Goal: Task Accomplishment & Management: Use online tool/utility

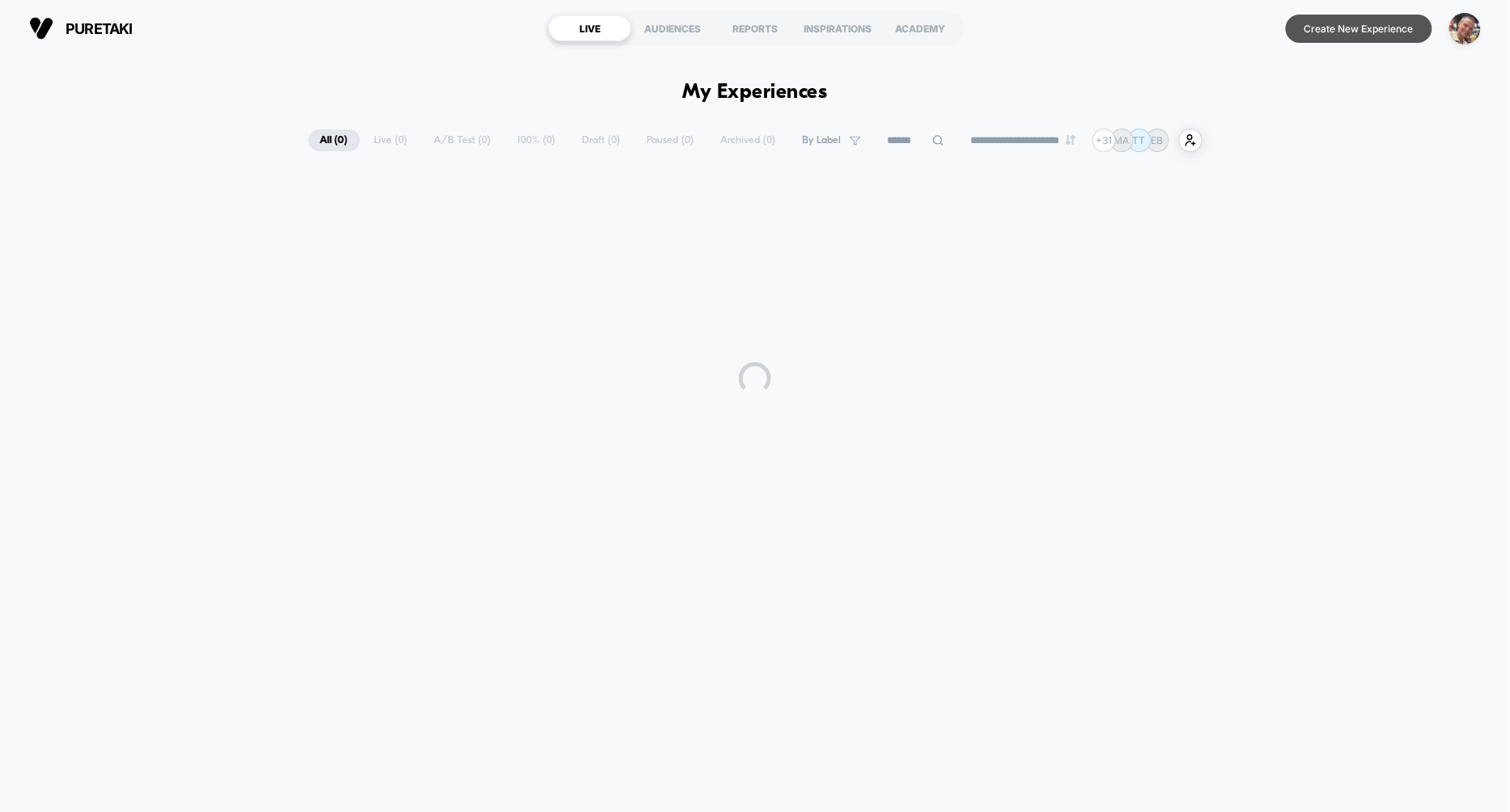
click at [1346, 36] on button "Create New Experience" at bounding box center [1358, 29] width 147 height 28
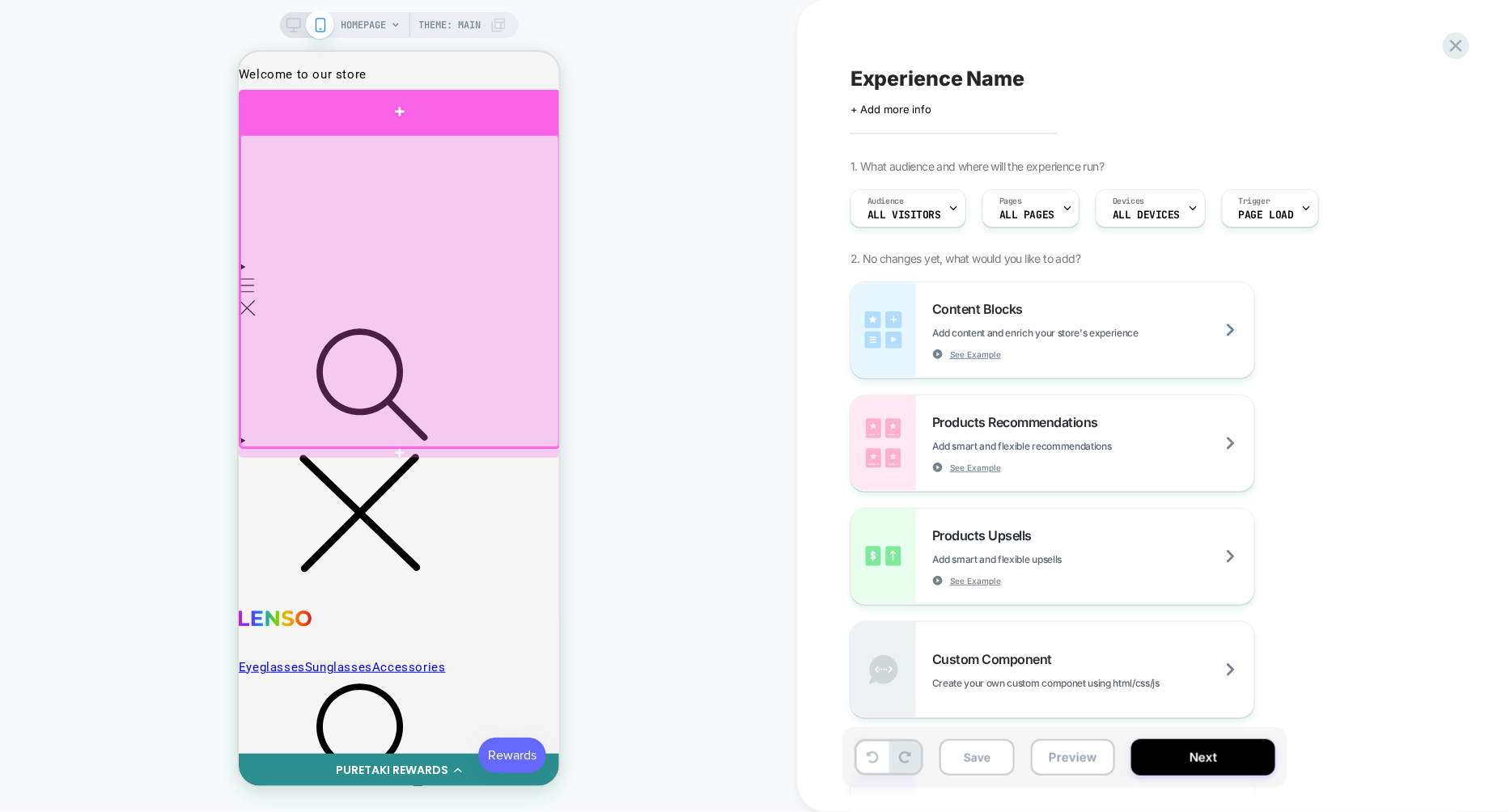
click at [487, 125] on div at bounding box center [399, 111] width 322 height 44
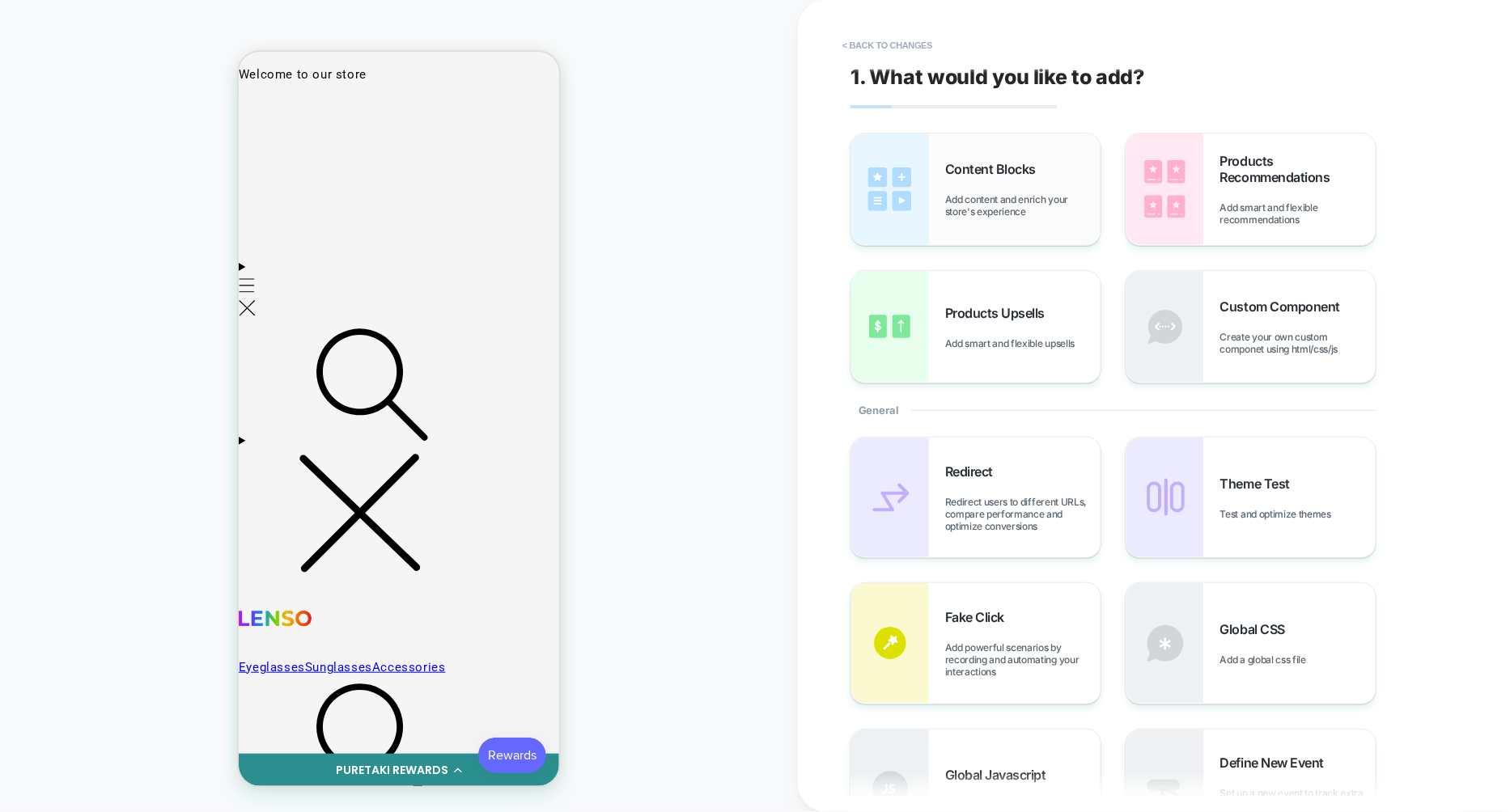
click at [982, 212] on span "Add content and enrich your store's experience" at bounding box center [1022, 205] width 155 height 25
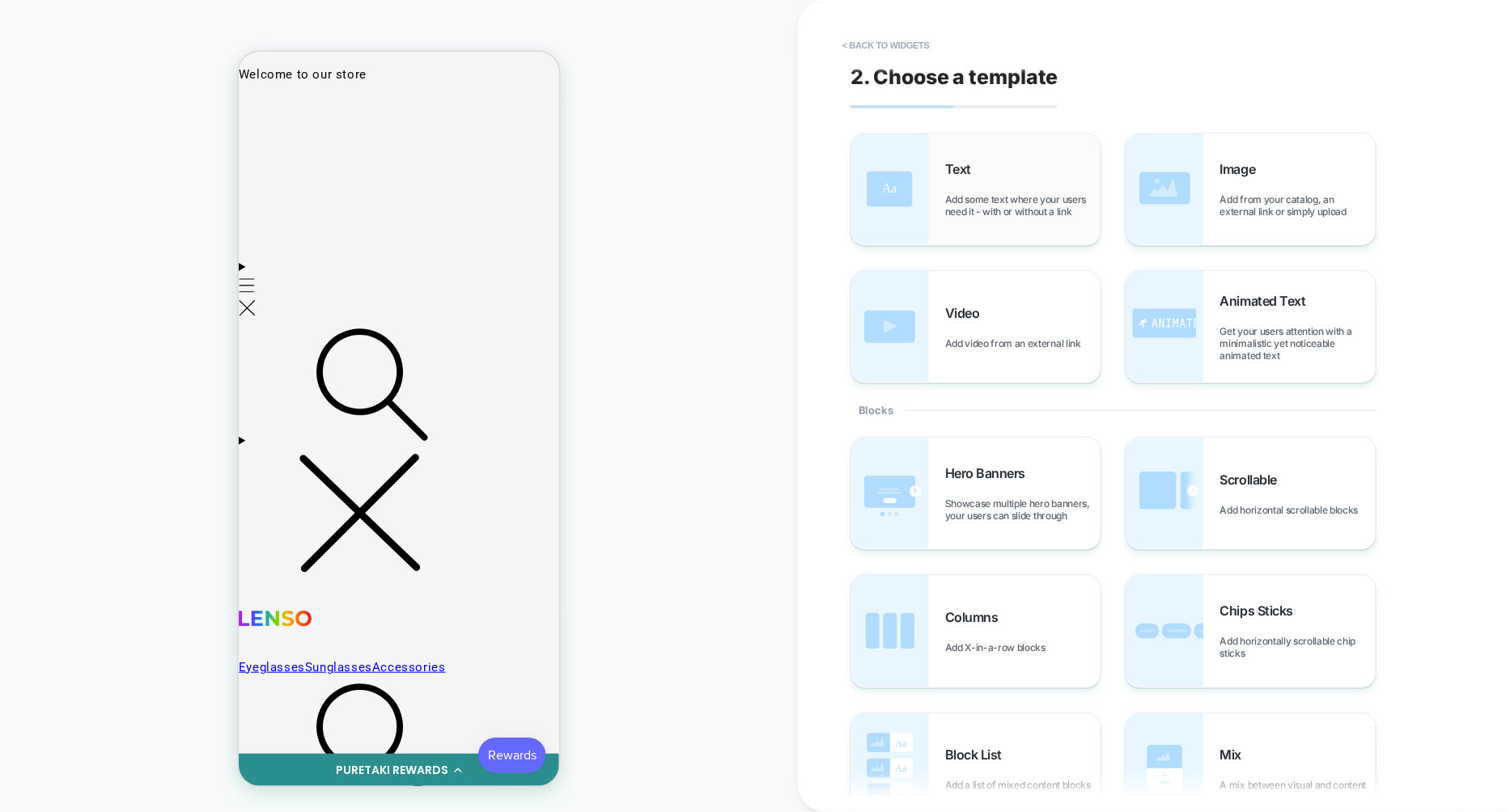
click at [966, 221] on div "Text Add some text where your users need it - with or without a link" at bounding box center [976, 189] width 249 height 111
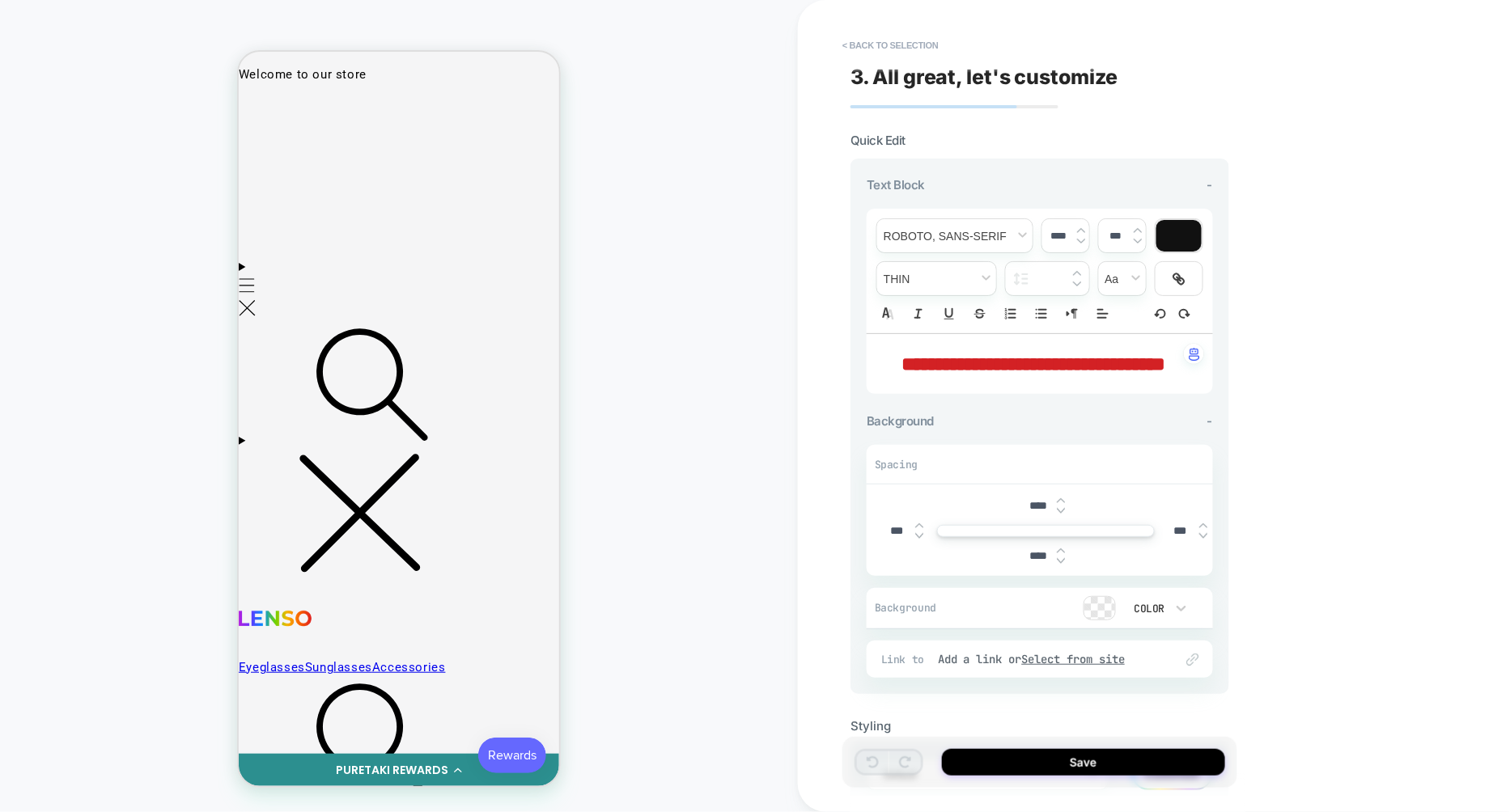
click at [1098, 377] on p "**********" at bounding box center [1034, 363] width 302 height 27
type input "****"
drag, startPoint x: 1098, startPoint y: 397, endPoint x: 893, endPoint y: 367, distance: 207.2
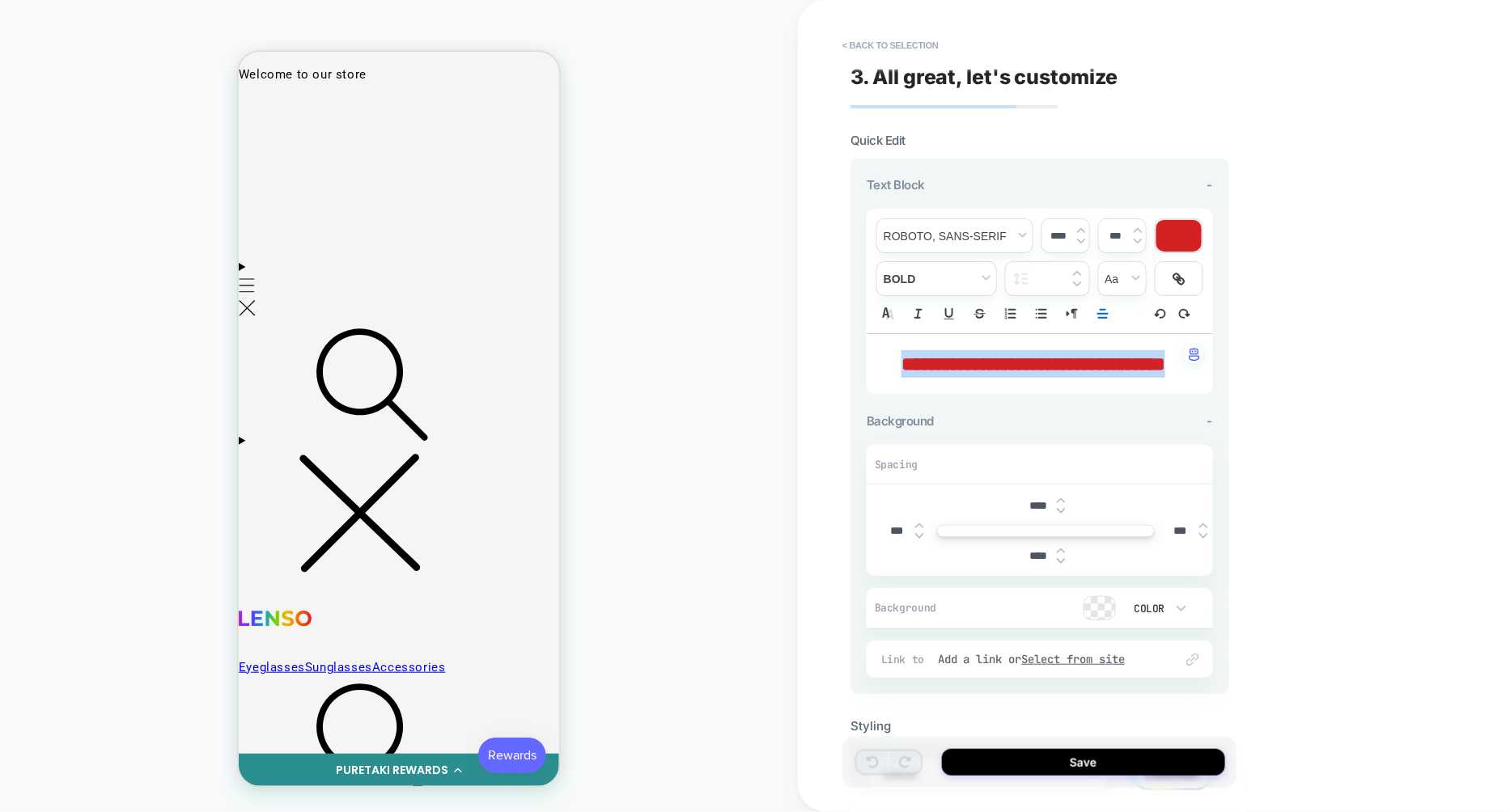
click at [893, 367] on p "**********" at bounding box center [1034, 363] width 302 height 27
click at [998, 236] on span "font" at bounding box center [954, 236] width 155 height 33
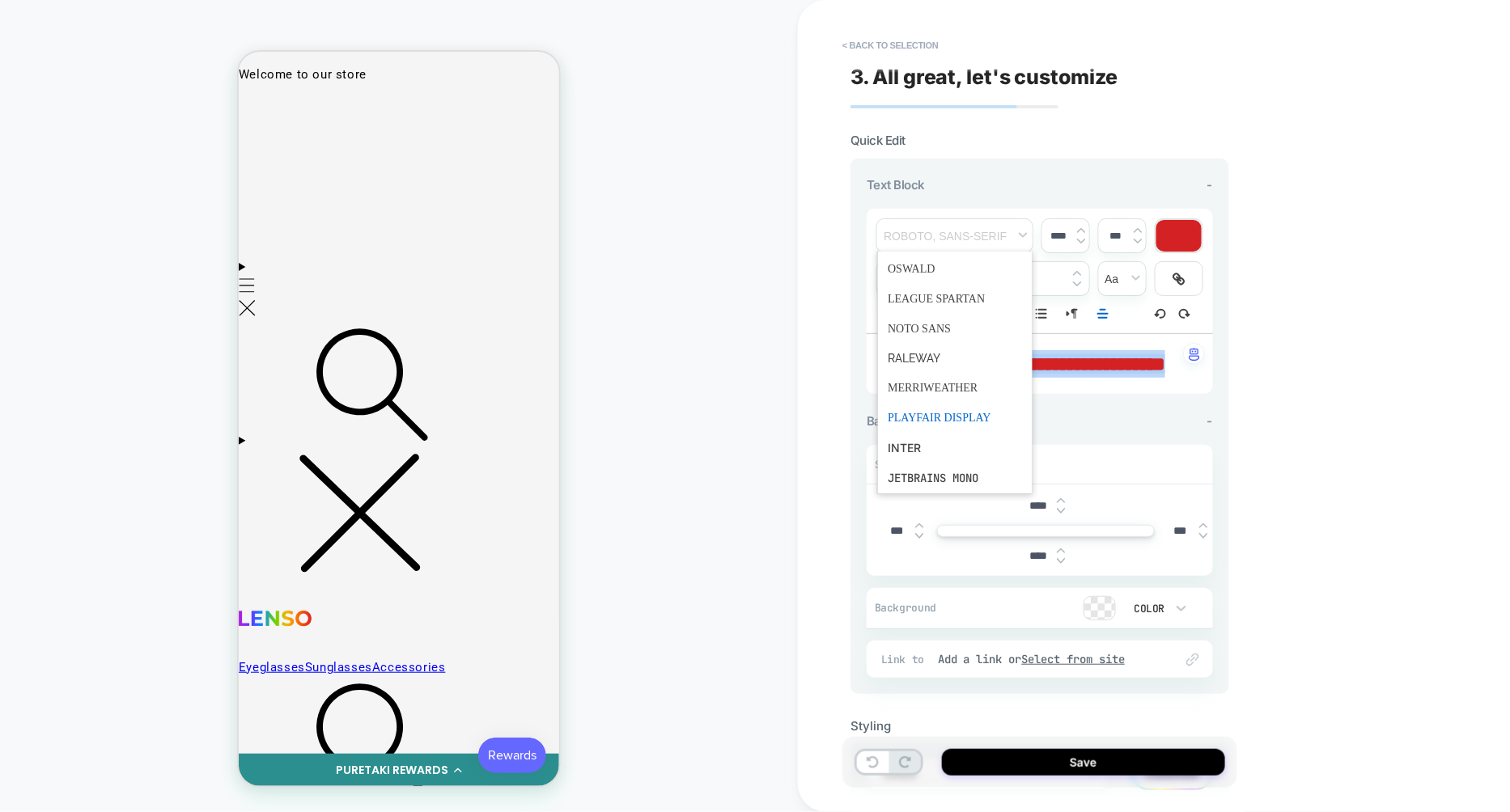
click at [939, 419] on span "font" at bounding box center [954, 418] width 134 height 30
click at [938, 240] on span "font" at bounding box center [954, 236] width 155 height 33
click at [911, 384] on span "font" at bounding box center [954, 388] width 134 height 30
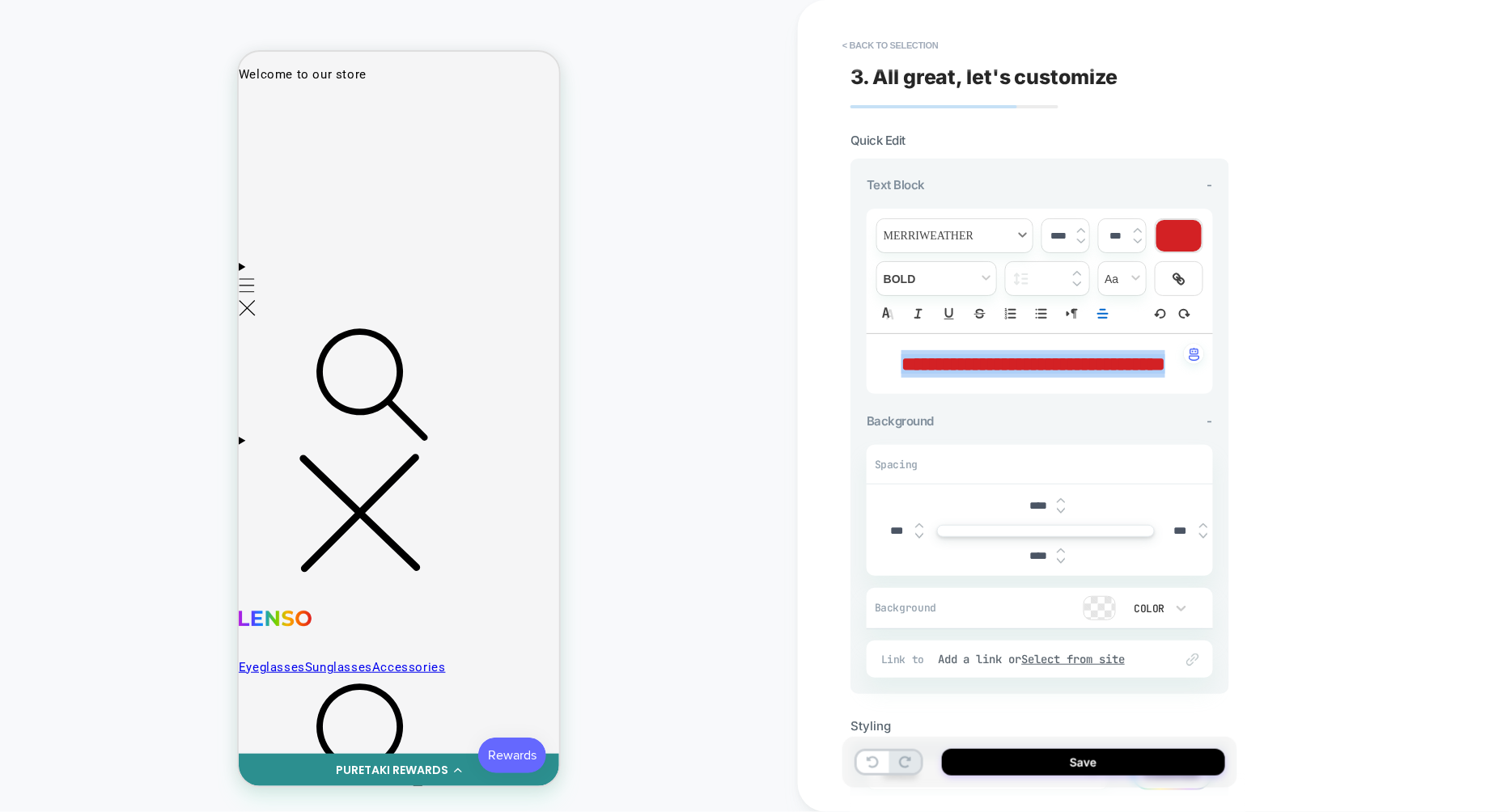
click at [955, 237] on span "font" at bounding box center [954, 236] width 155 height 33
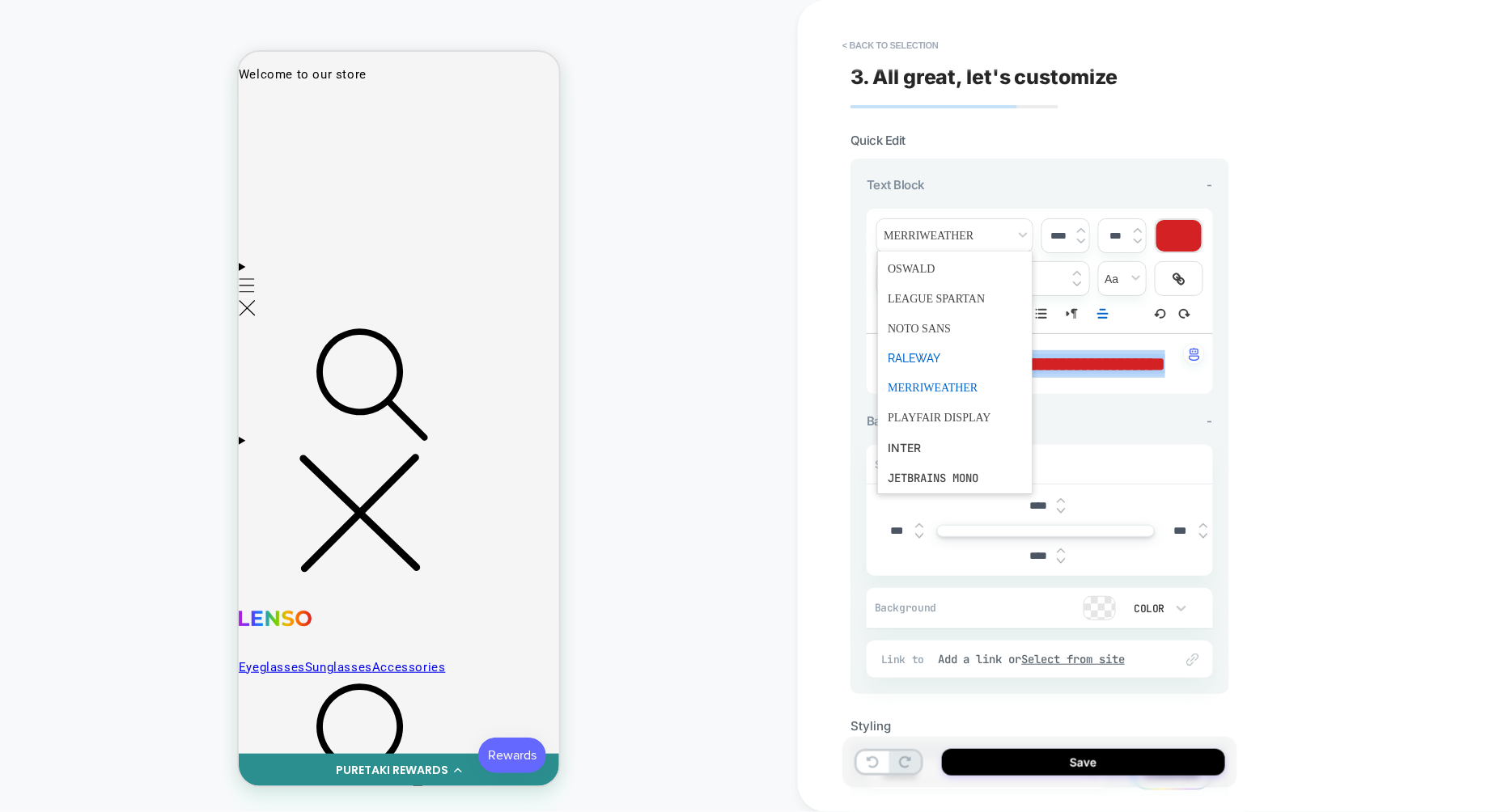
click at [924, 349] on span "font" at bounding box center [954, 358] width 134 height 29
click at [946, 238] on span "font" at bounding box center [954, 236] width 155 height 33
click at [916, 320] on span "font" at bounding box center [954, 329] width 134 height 30
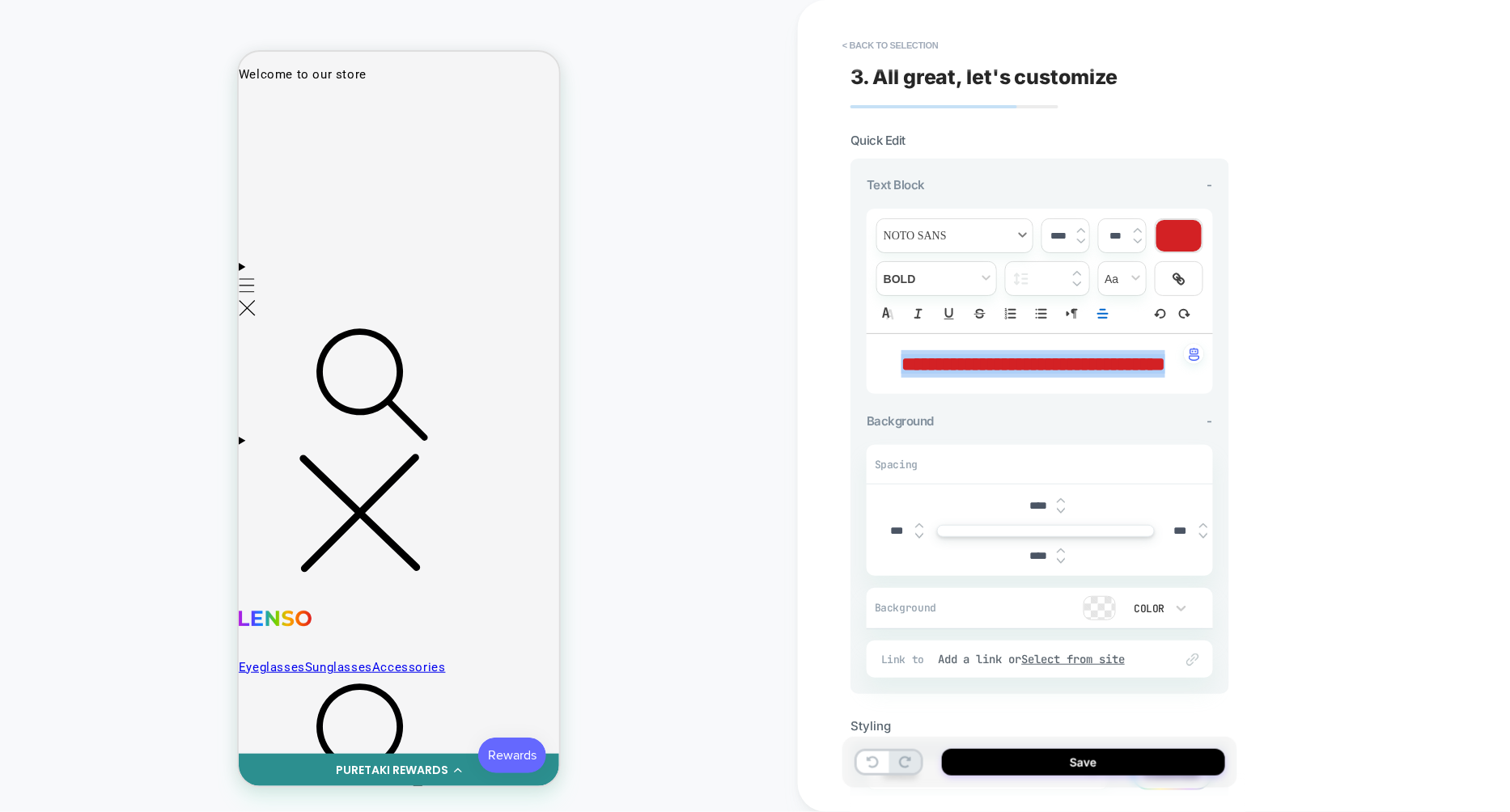
click at [952, 242] on span "font" at bounding box center [954, 236] width 155 height 33
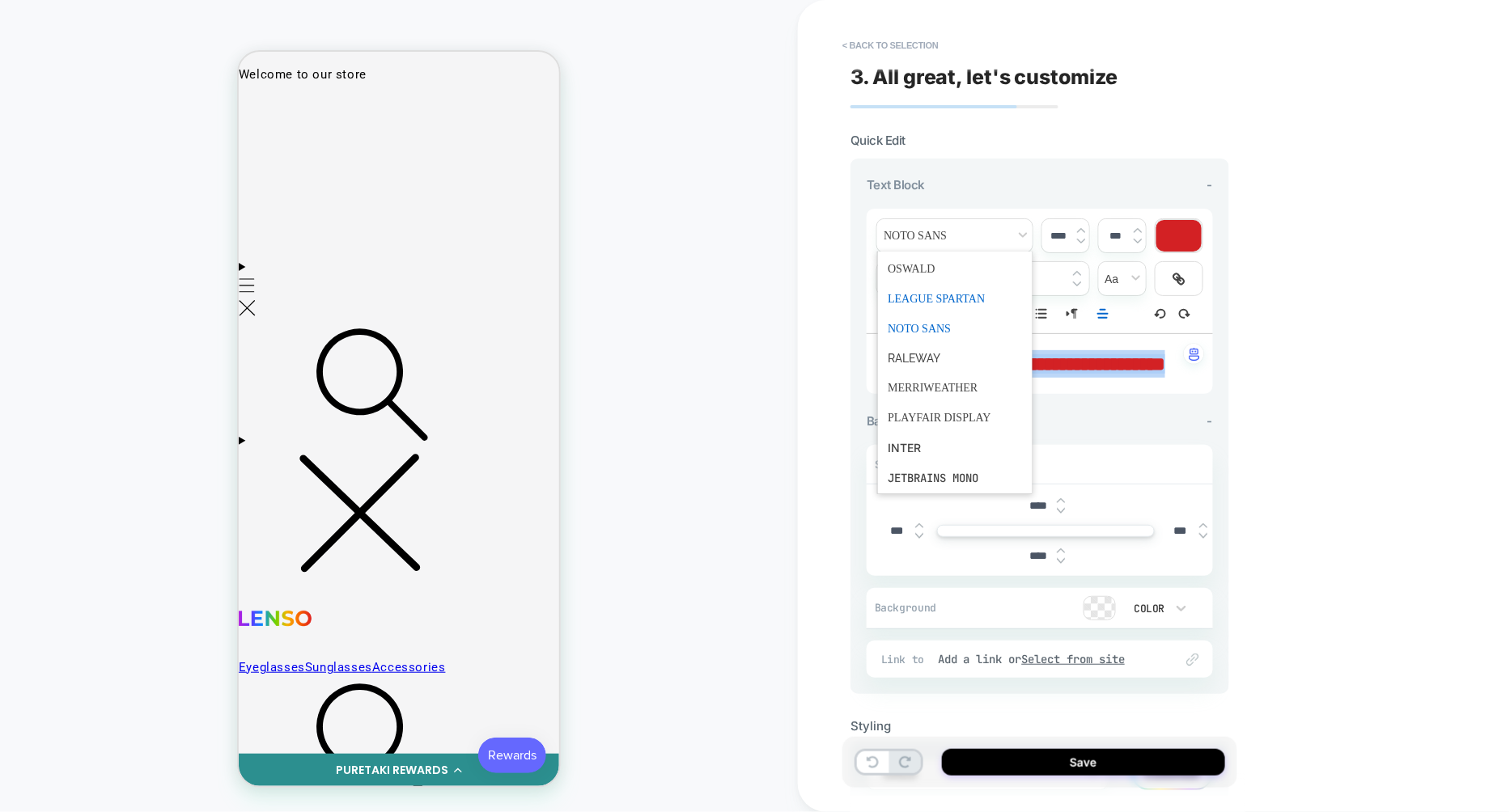
click at [928, 290] on span "font" at bounding box center [954, 298] width 134 height 30
click at [937, 235] on span "font" at bounding box center [954, 236] width 155 height 33
click at [924, 271] on span "font" at bounding box center [954, 269] width 134 height 30
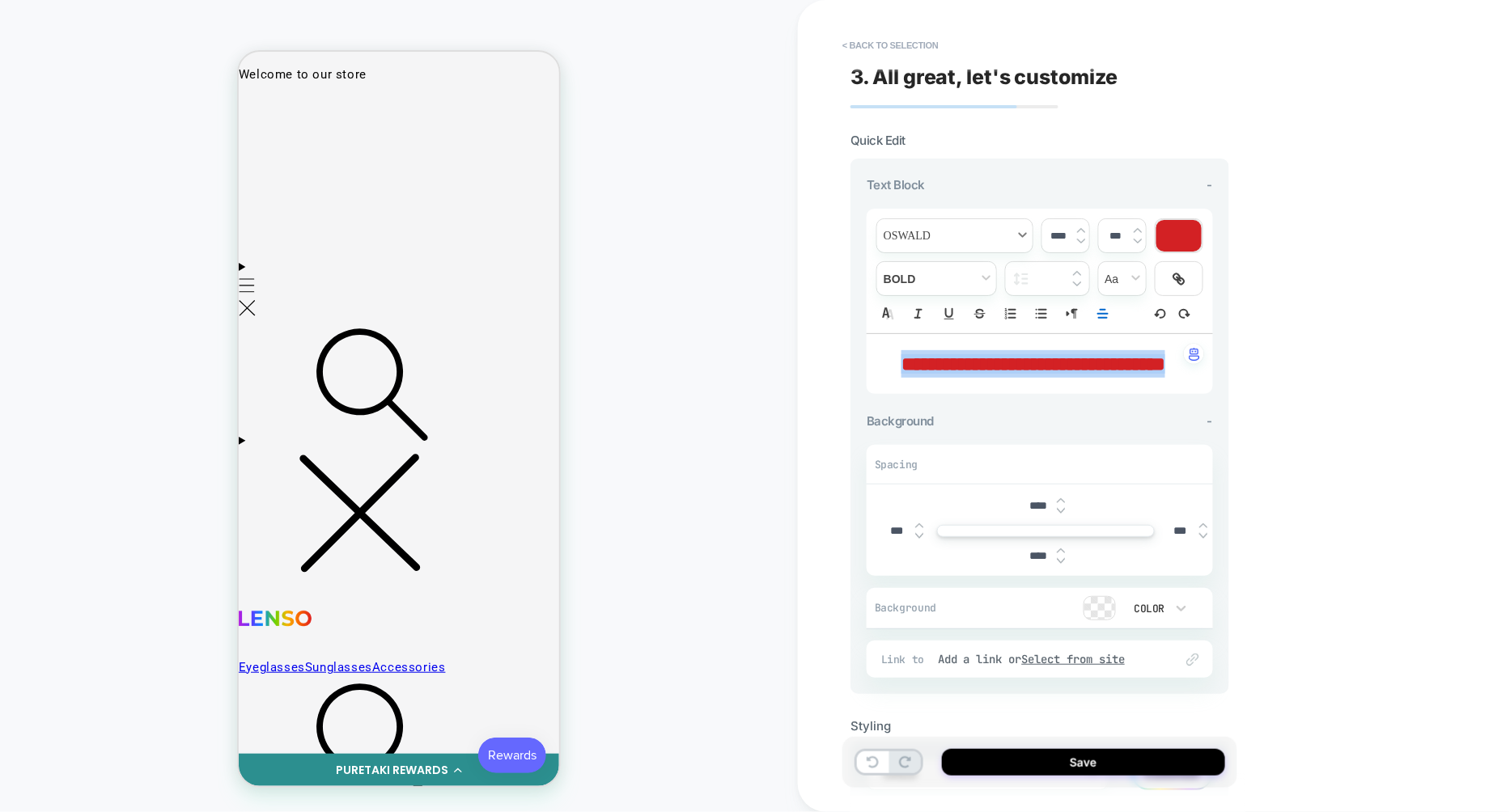
click at [936, 241] on span "font" at bounding box center [954, 236] width 155 height 33
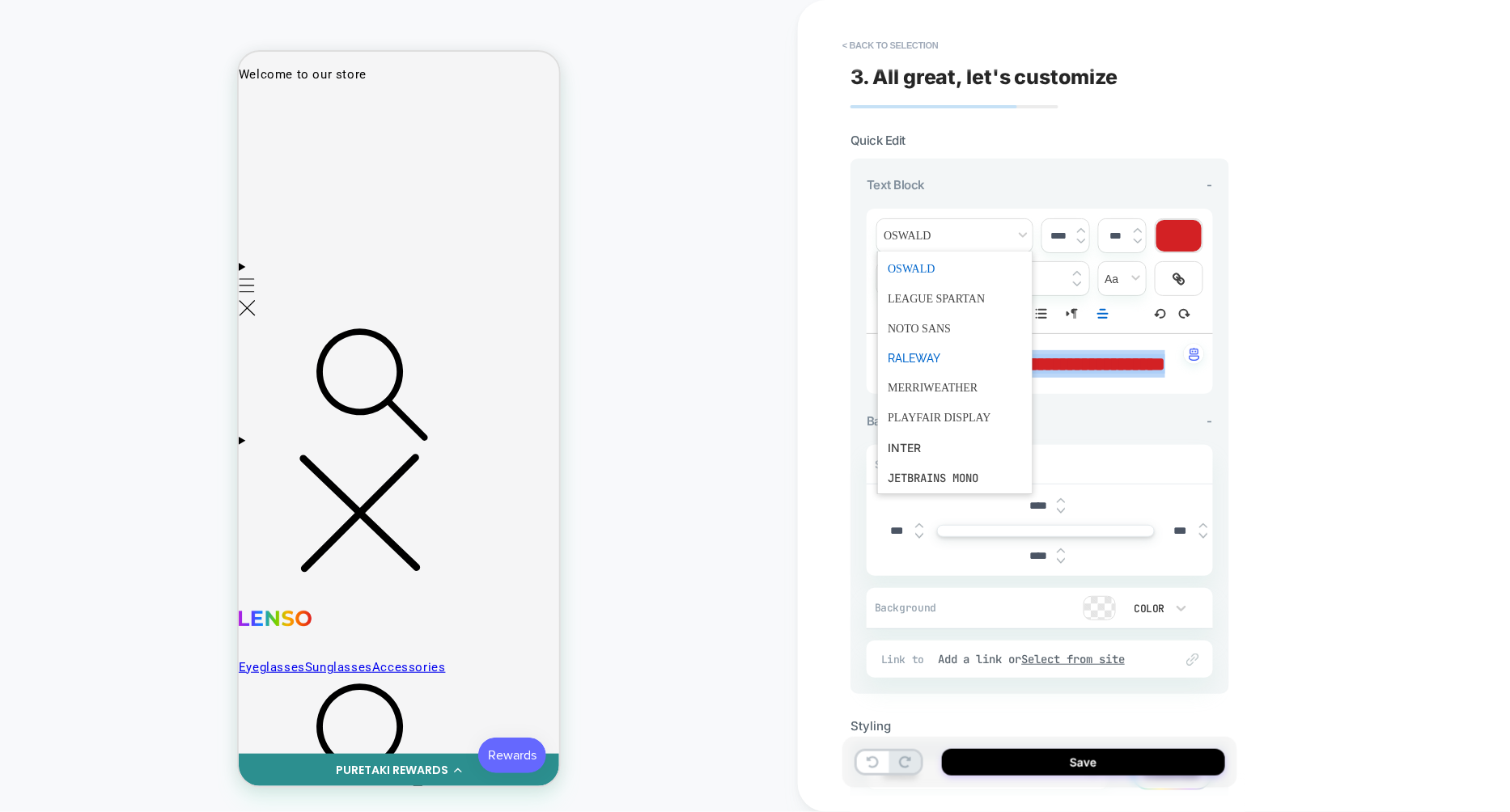
click at [923, 362] on span "font" at bounding box center [954, 358] width 134 height 29
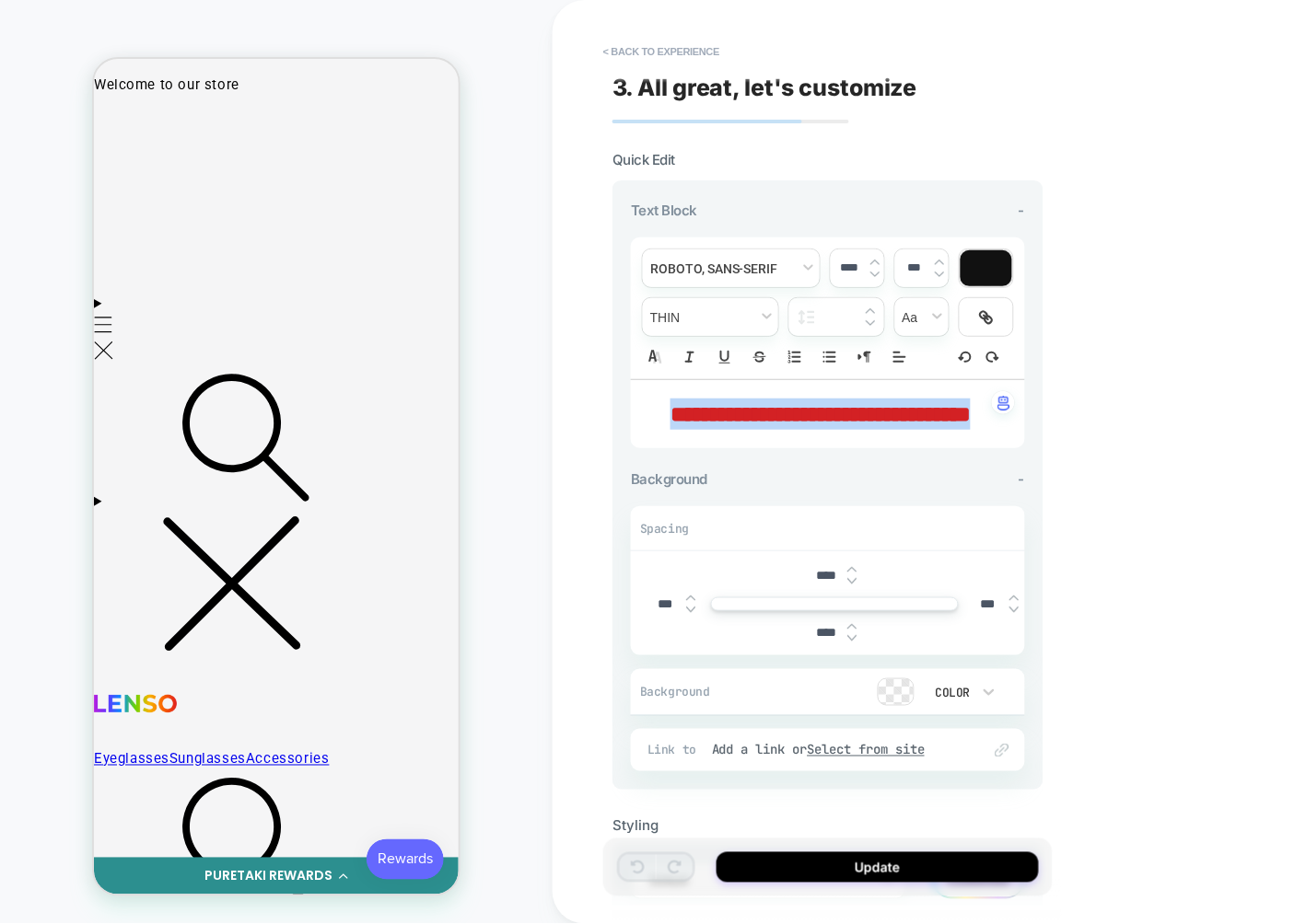
drag, startPoint x: 871, startPoint y: 444, endPoint x: 650, endPoint y: 410, distance: 223.6
click at [650, 410] on p "**********" at bounding box center [821, 414] width 344 height 31
type input "****"
click at [725, 277] on span "font" at bounding box center [730, 269] width 177 height 38
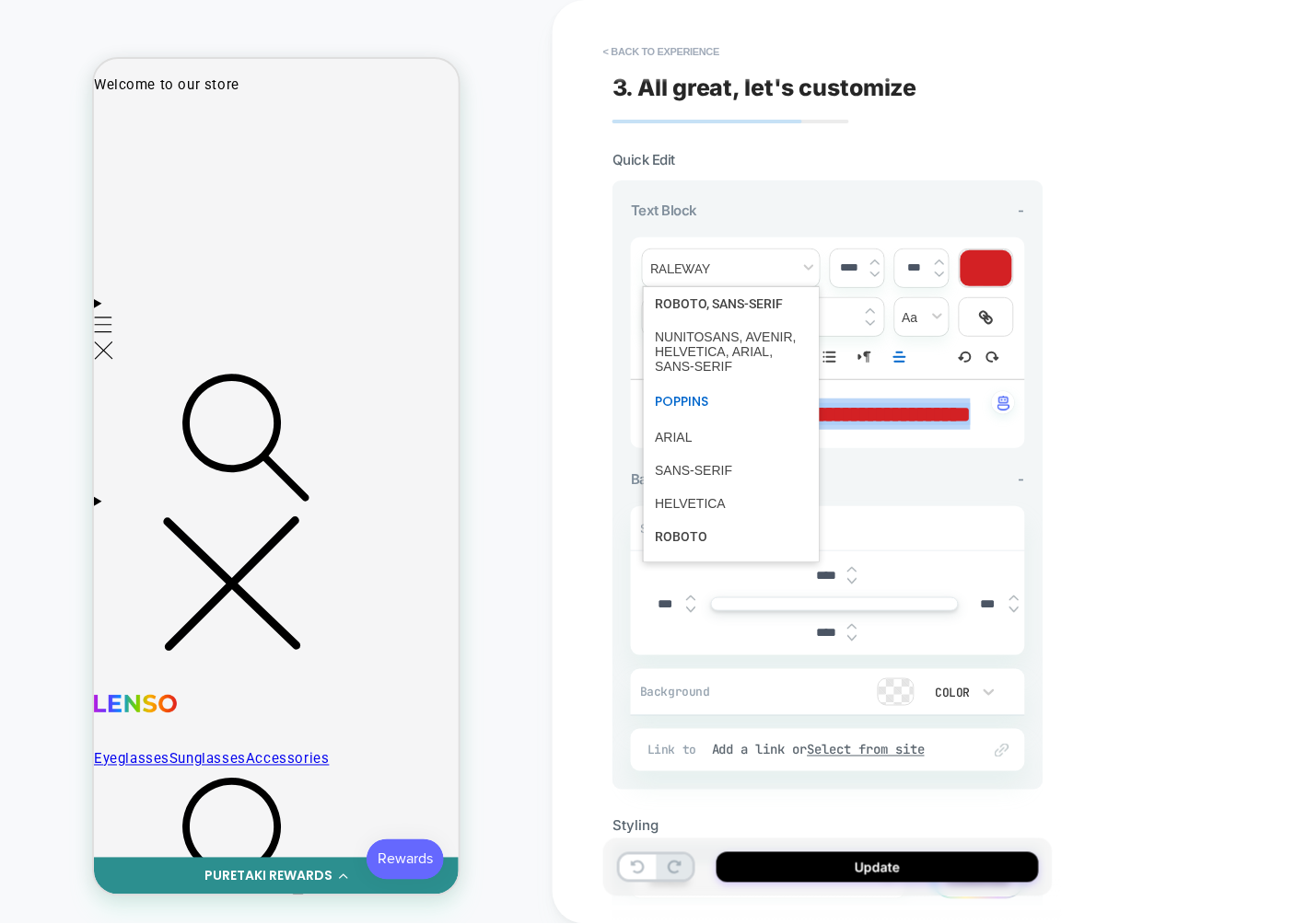
click at [710, 410] on span "font" at bounding box center [730, 402] width 153 height 38
click at [734, 272] on span "font" at bounding box center [730, 269] width 177 height 38
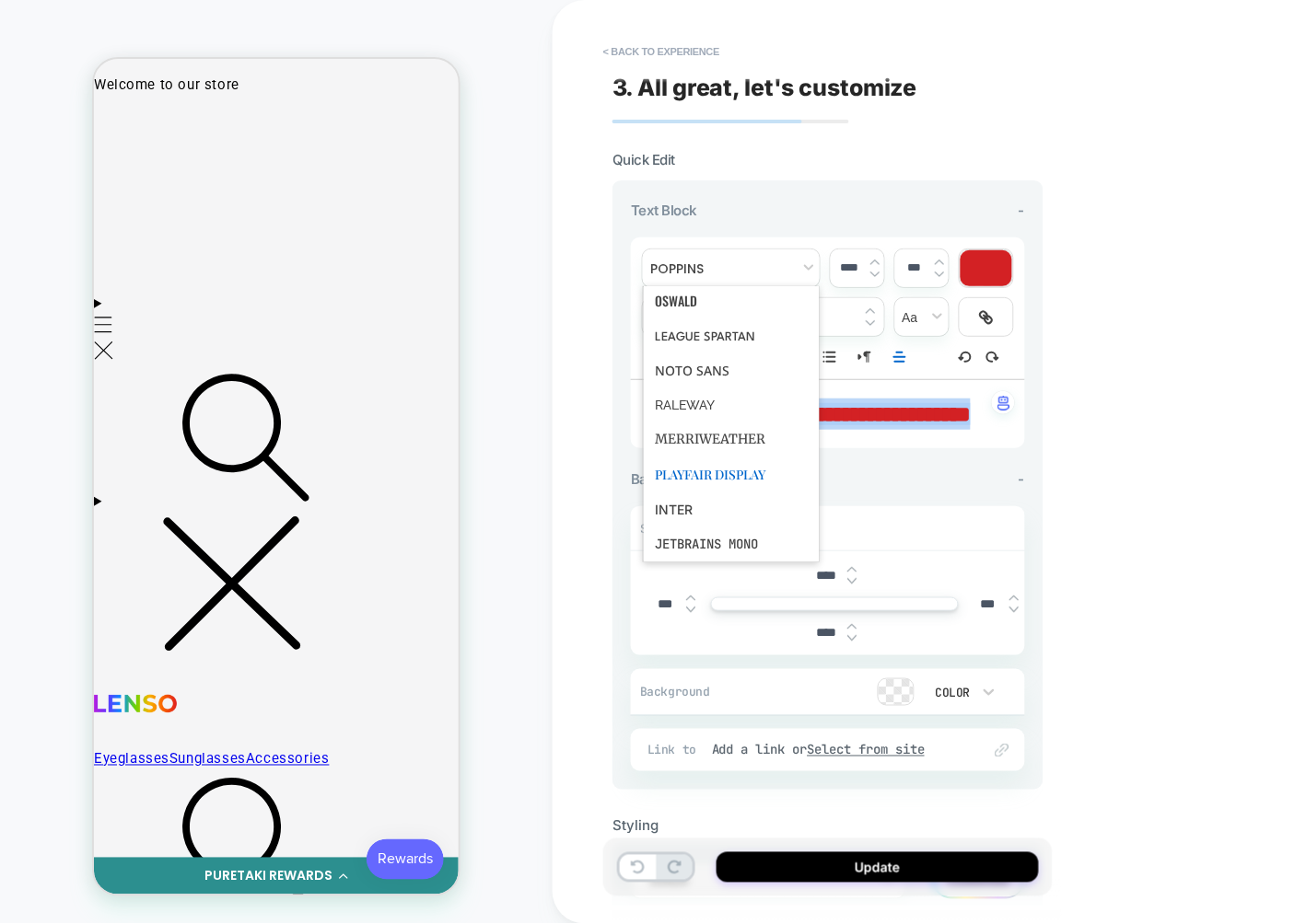
click at [710, 462] on span "font" at bounding box center [730, 474] width 153 height 36
click at [721, 270] on span "font" at bounding box center [730, 269] width 177 height 38
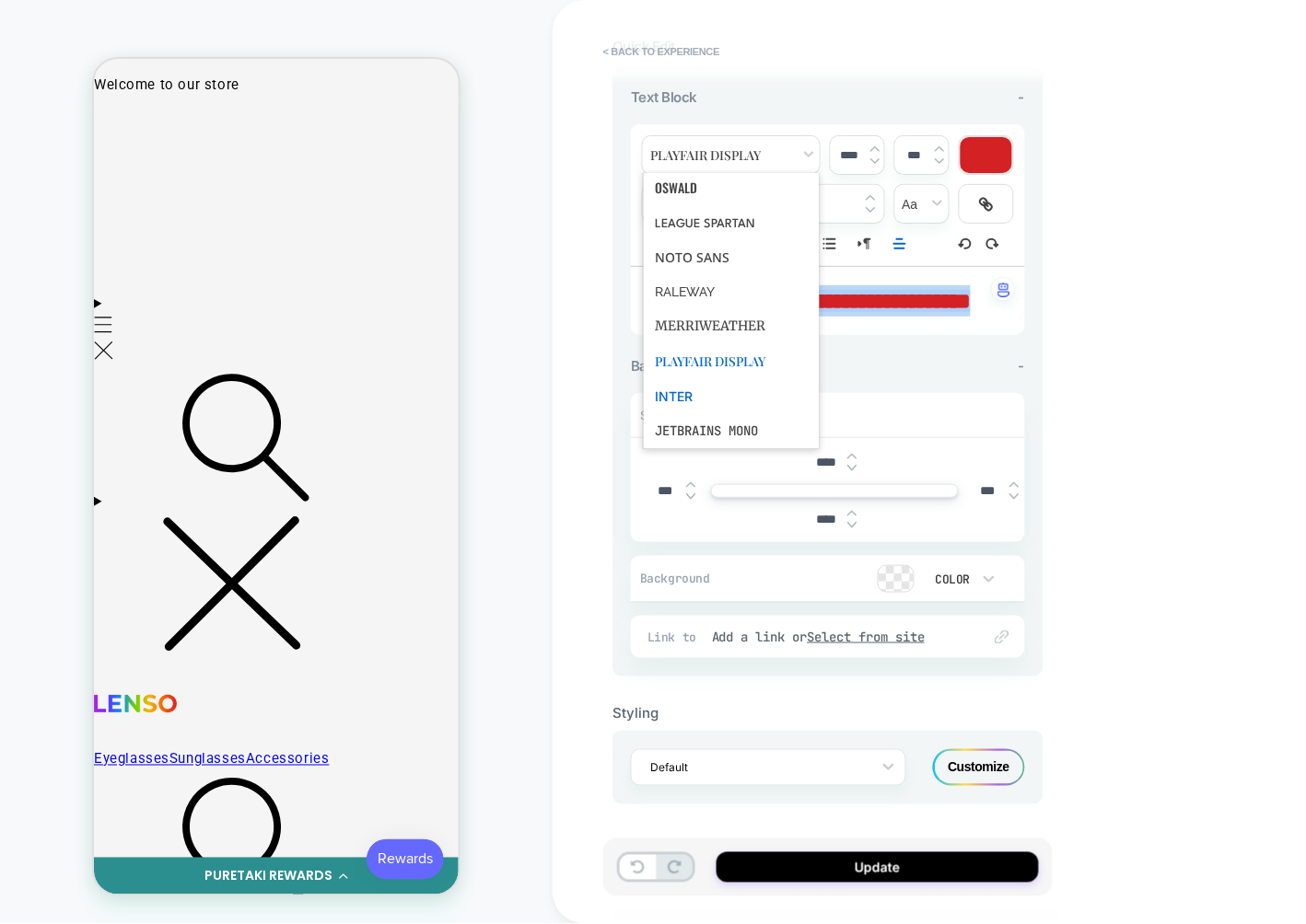
click at [686, 380] on span "font" at bounding box center [730, 397] width 153 height 34
click at [741, 136] on span "font" at bounding box center [730, 155] width 177 height 38
click at [709, 206] on span "font" at bounding box center [730, 222] width 153 height 33
click at [699, 136] on span "font" at bounding box center [730, 155] width 177 height 38
click at [689, 169] on span "font" at bounding box center [730, 188] width 153 height 38
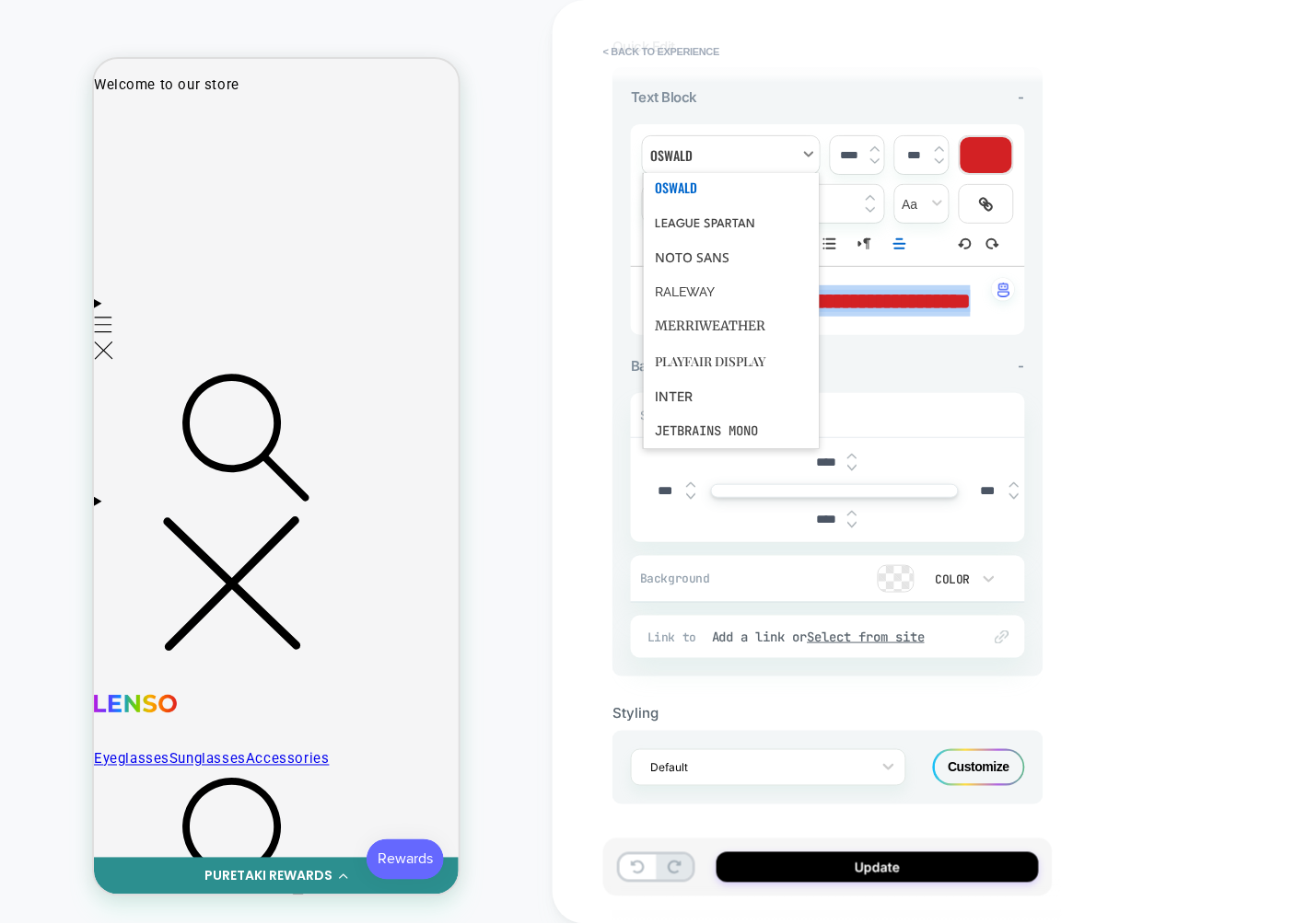
click at [703, 136] on span "font" at bounding box center [730, 155] width 177 height 38
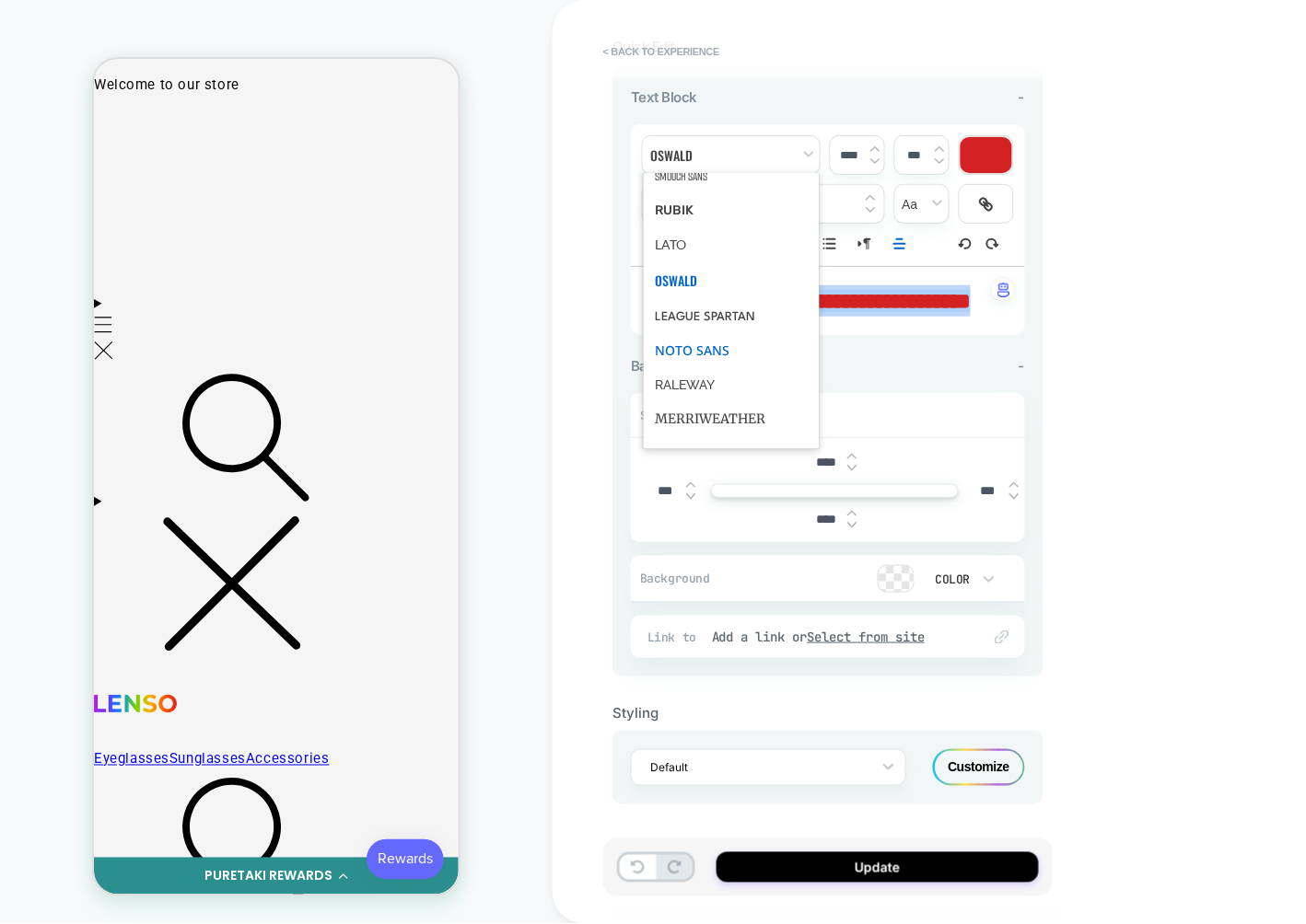
scroll to position [341, 0]
click at [677, 214] on span "font" at bounding box center [730, 221] width 153 height 34
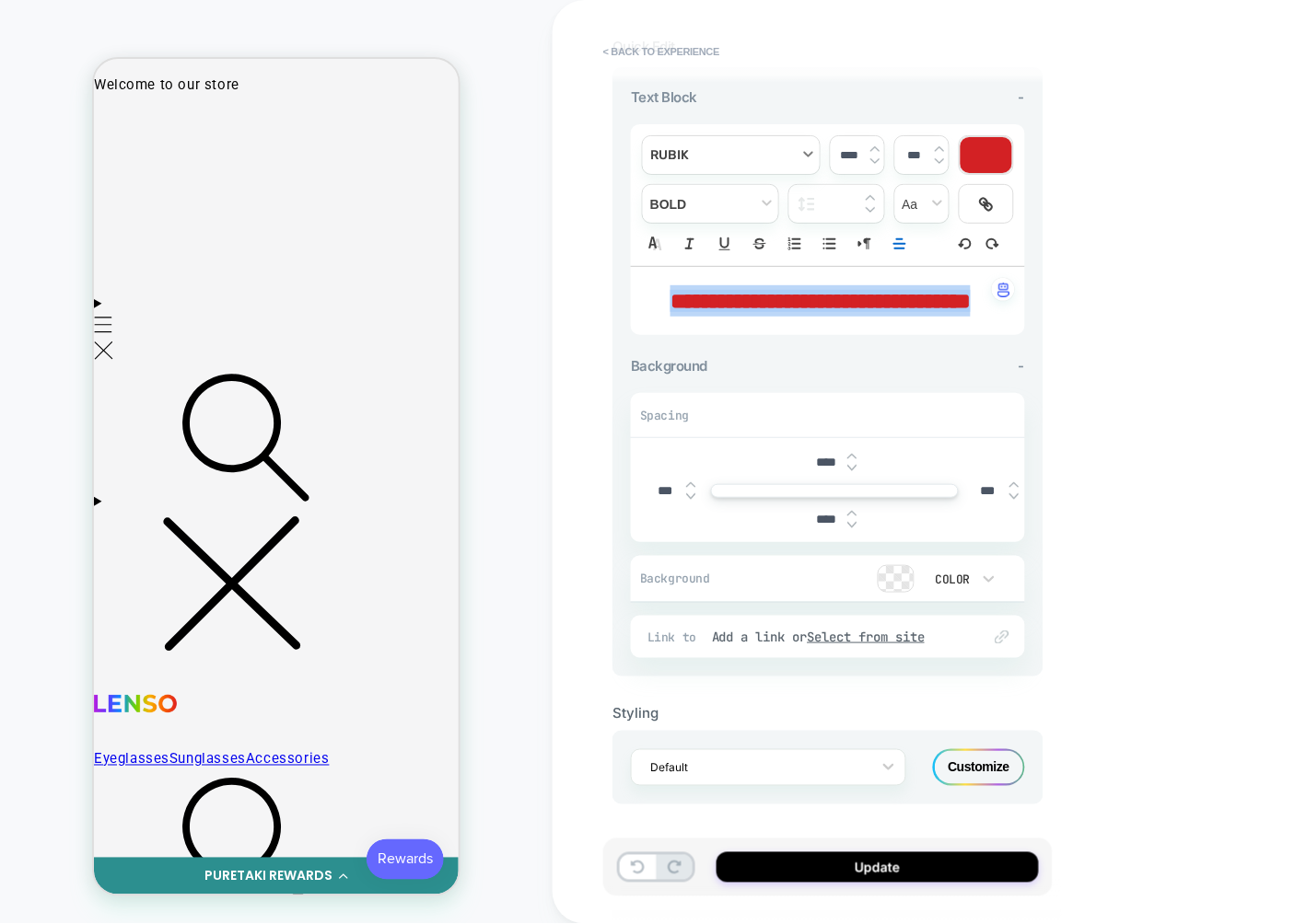
click at [717, 136] on span "font" at bounding box center [730, 155] width 177 height 38
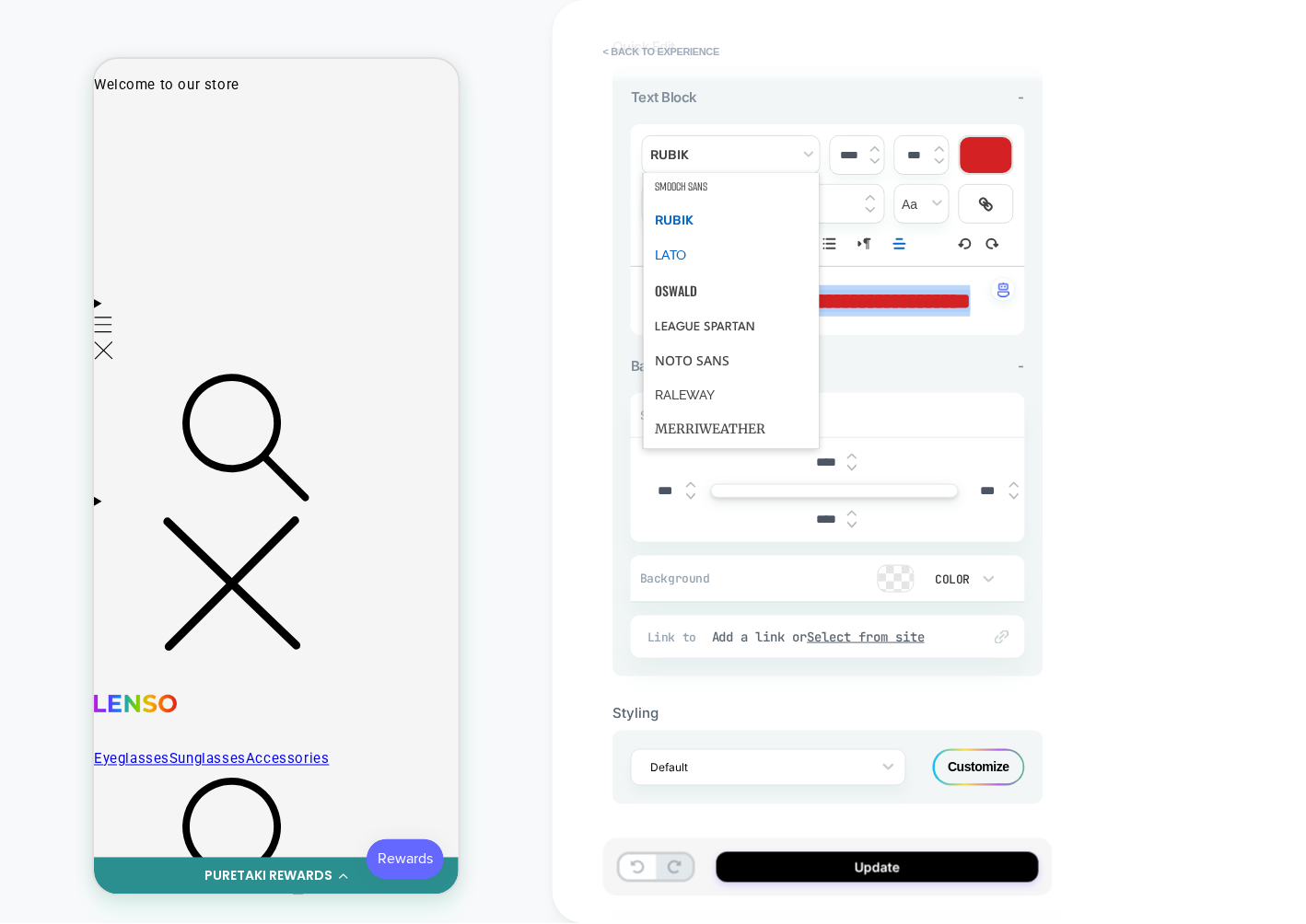
click at [674, 238] on span "font" at bounding box center [730, 255] width 153 height 34
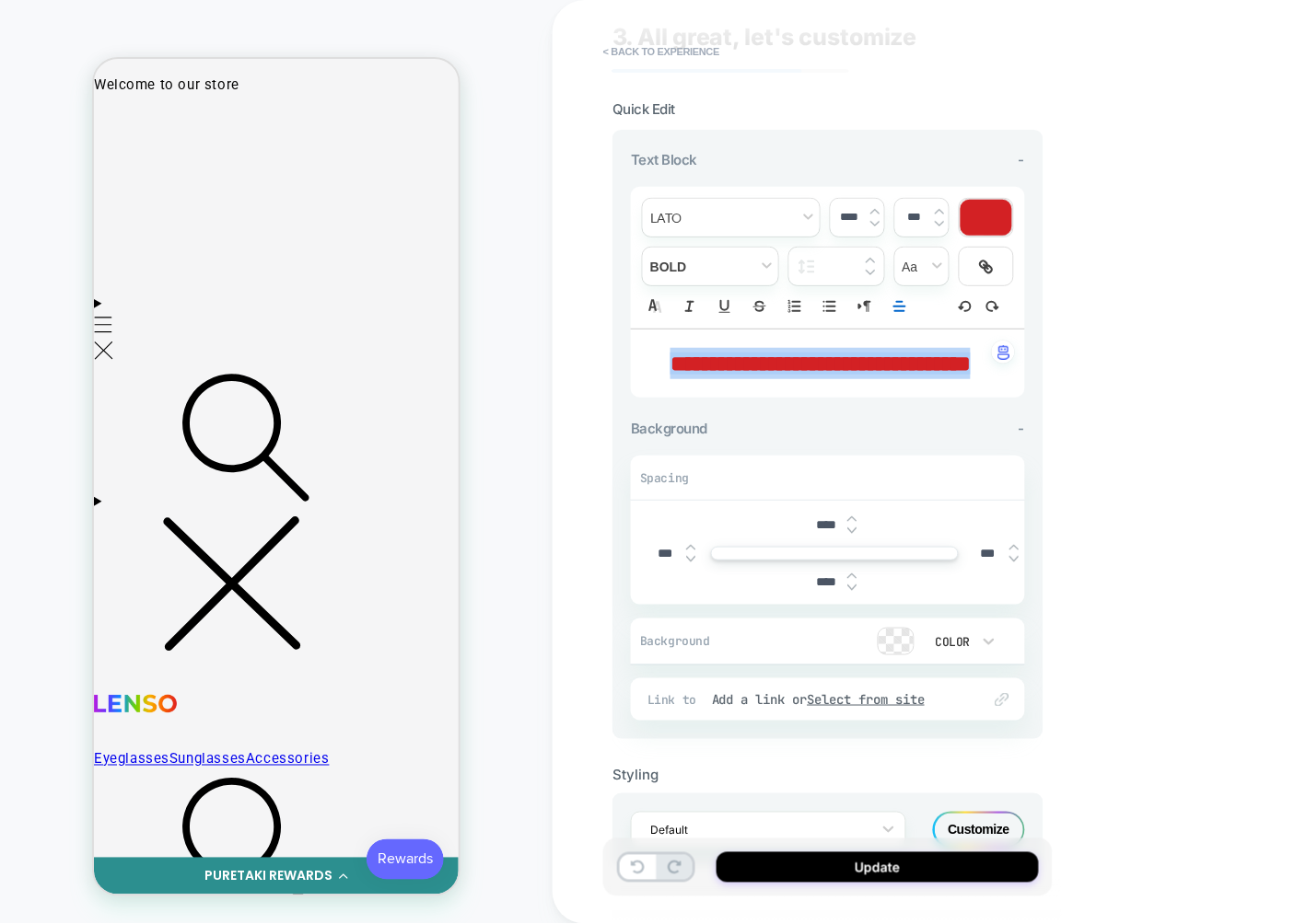
scroll to position [25, 0]
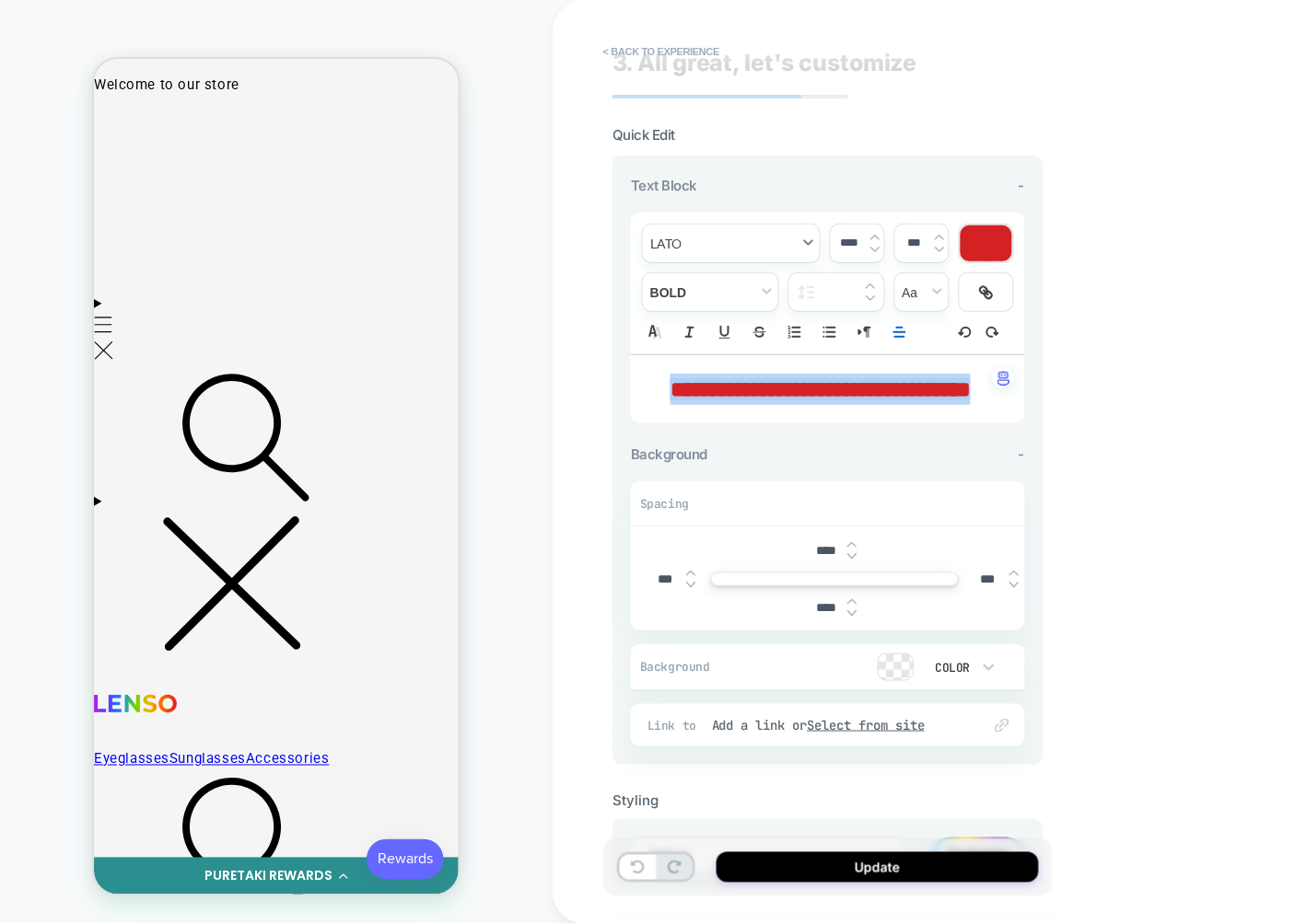
click at [709, 249] on span "font" at bounding box center [730, 244] width 177 height 38
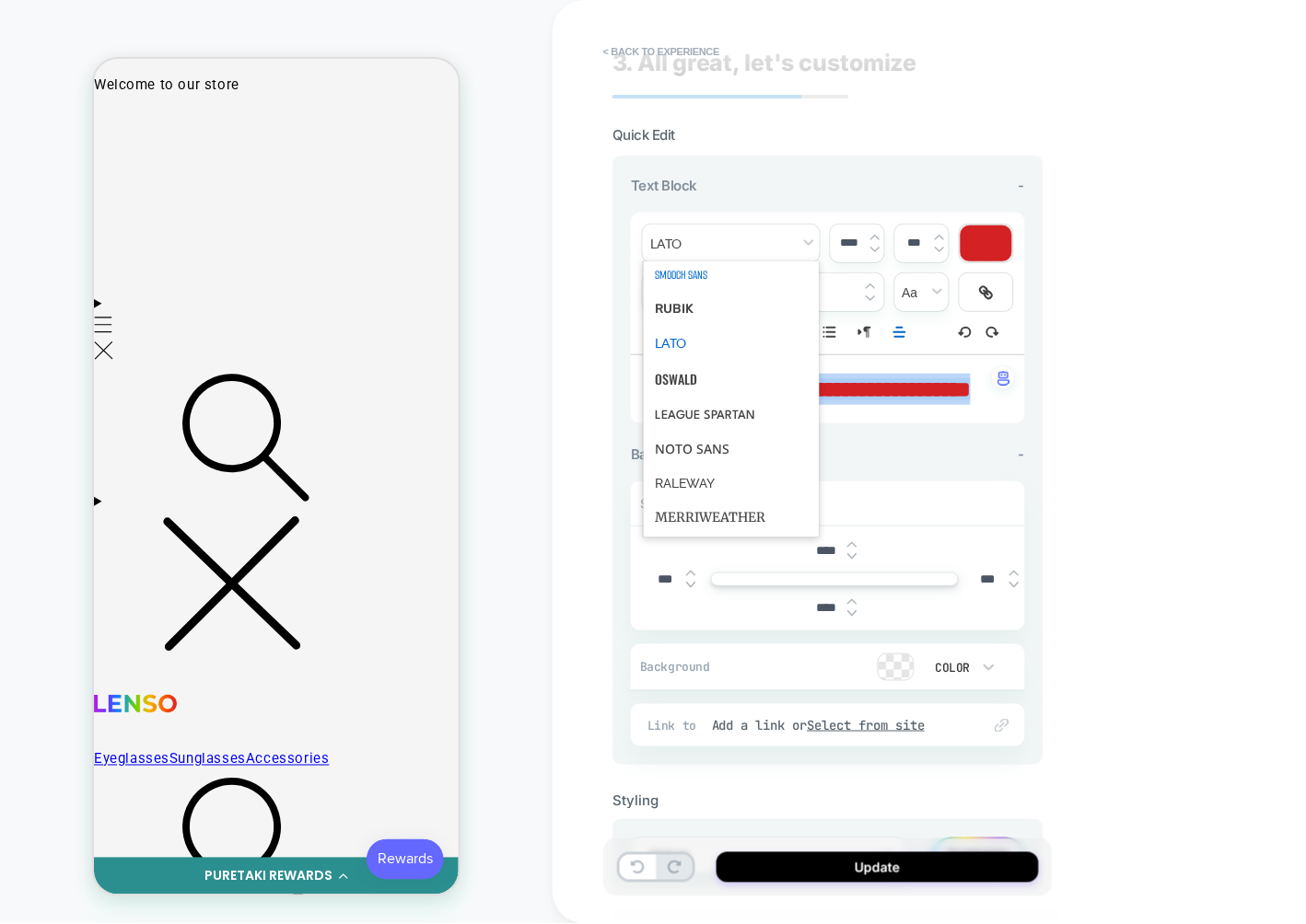
click at [687, 288] on span "font" at bounding box center [730, 275] width 153 height 34
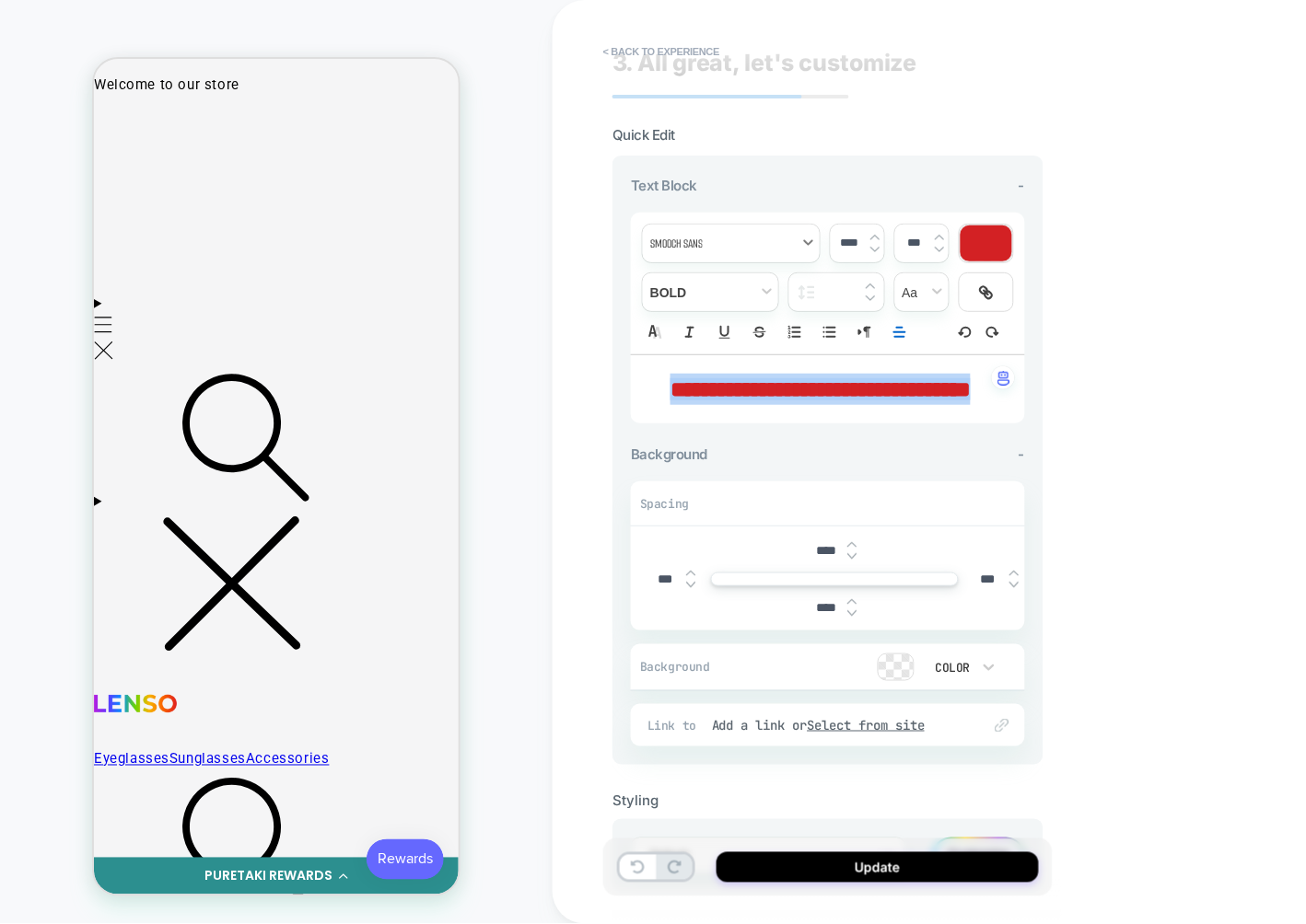
click at [712, 239] on span "font" at bounding box center [730, 244] width 177 height 38
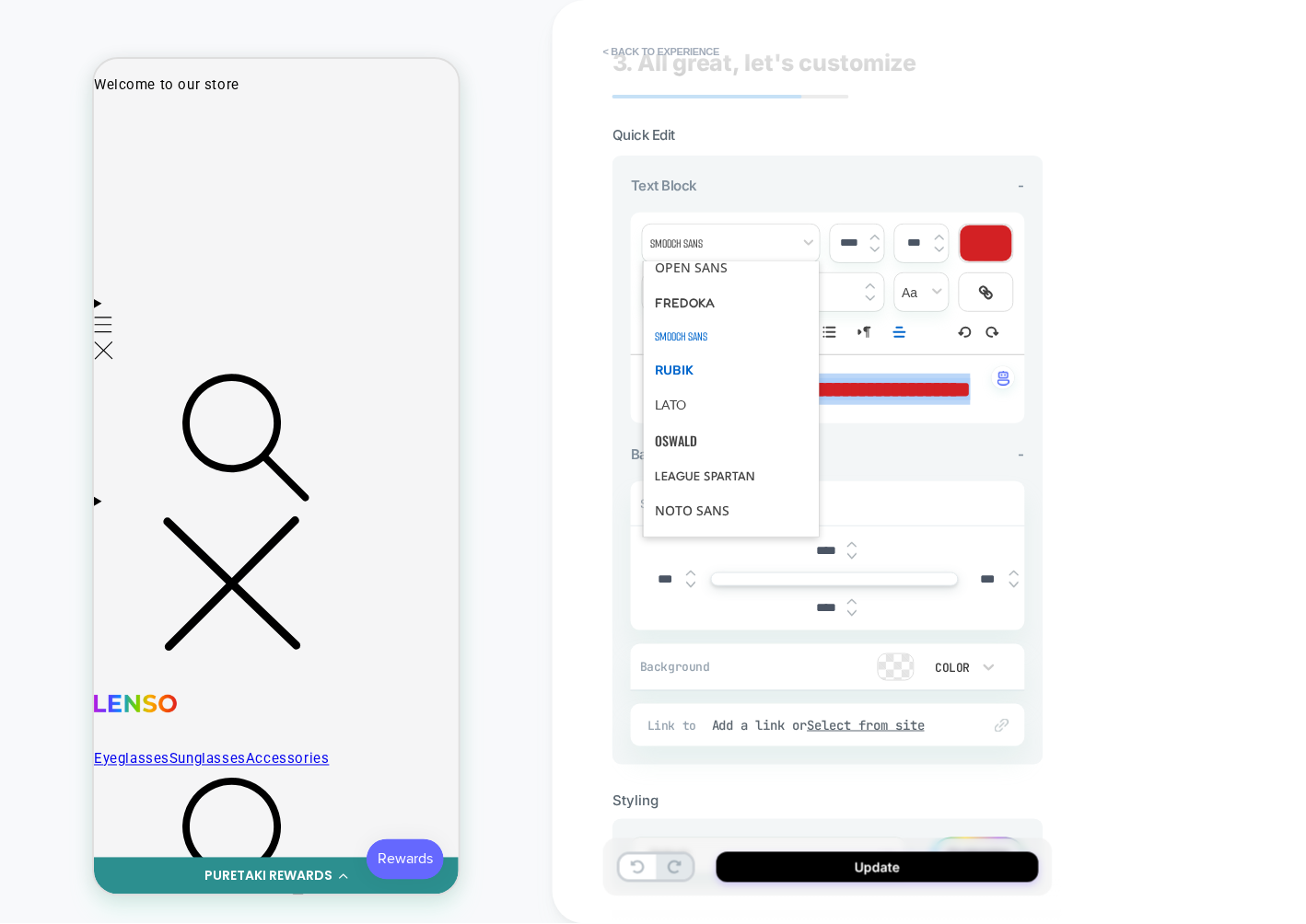
scroll to position [277, 0]
click at [696, 322] on span "font" at bounding box center [730, 305] width 153 height 34
